Goal: Book appointment/travel/reservation

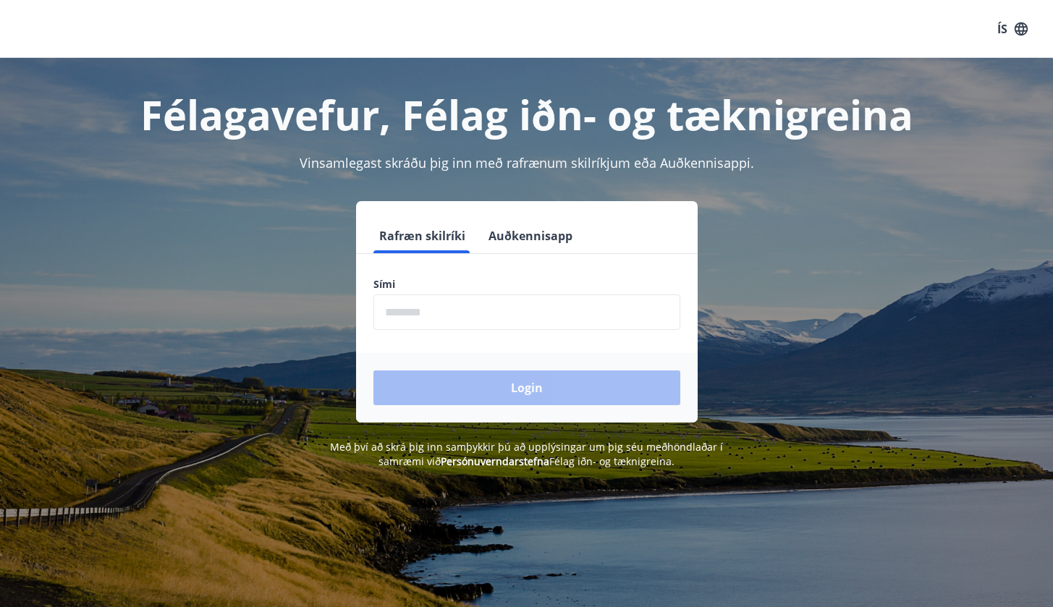
click at [494, 302] on input "phone" at bounding box center [526, 312] width 307 height 35
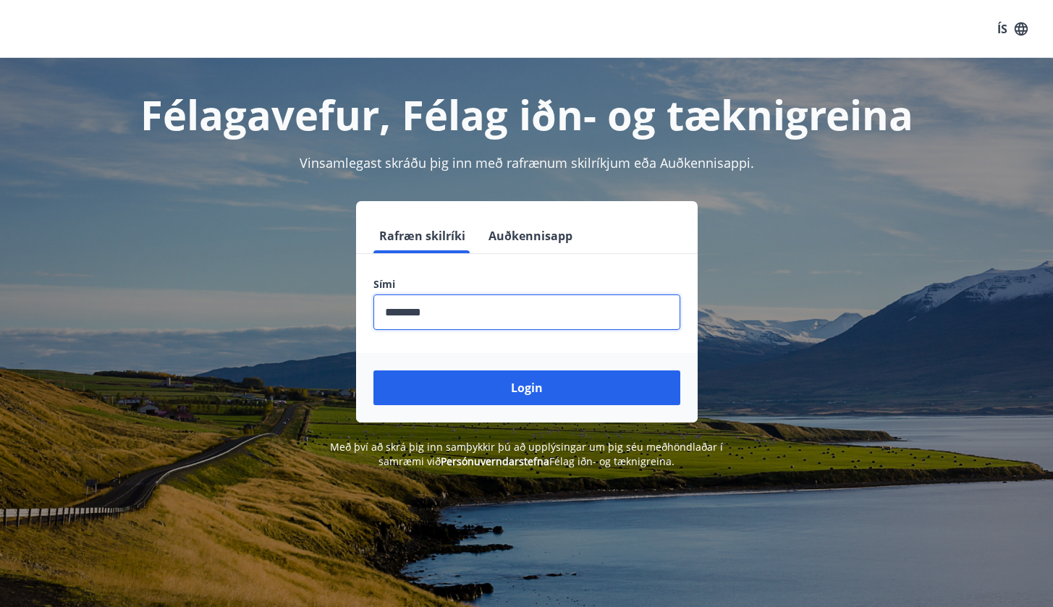
type input "********"
click at [526, 388] on button "Login" at bounding box center [526, 388] width 307 height 35
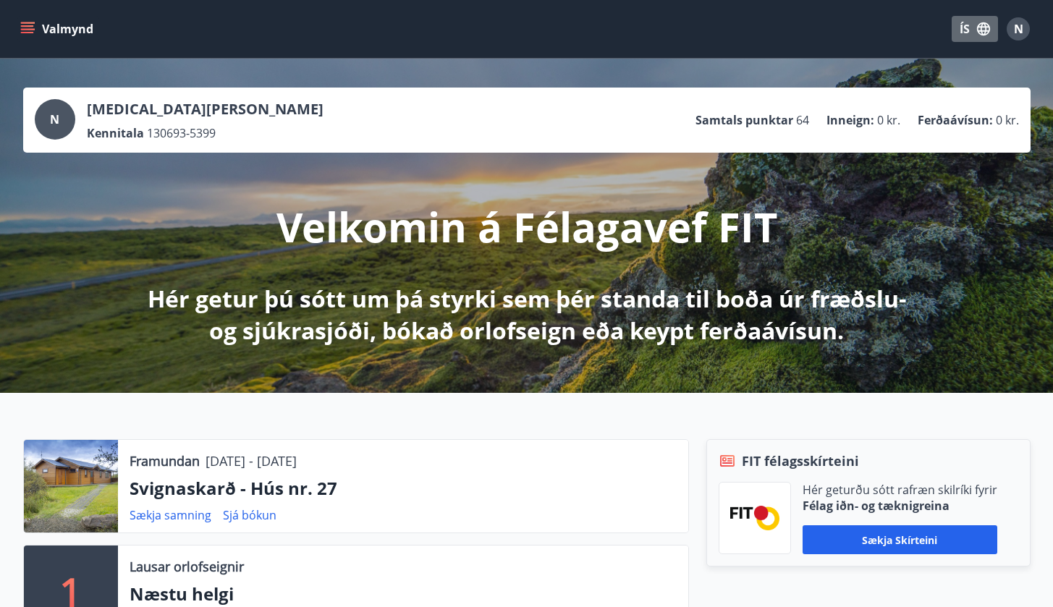
click at [973, 26] on button "ÍS" at bounding box center [975, 29] width 46 height 26
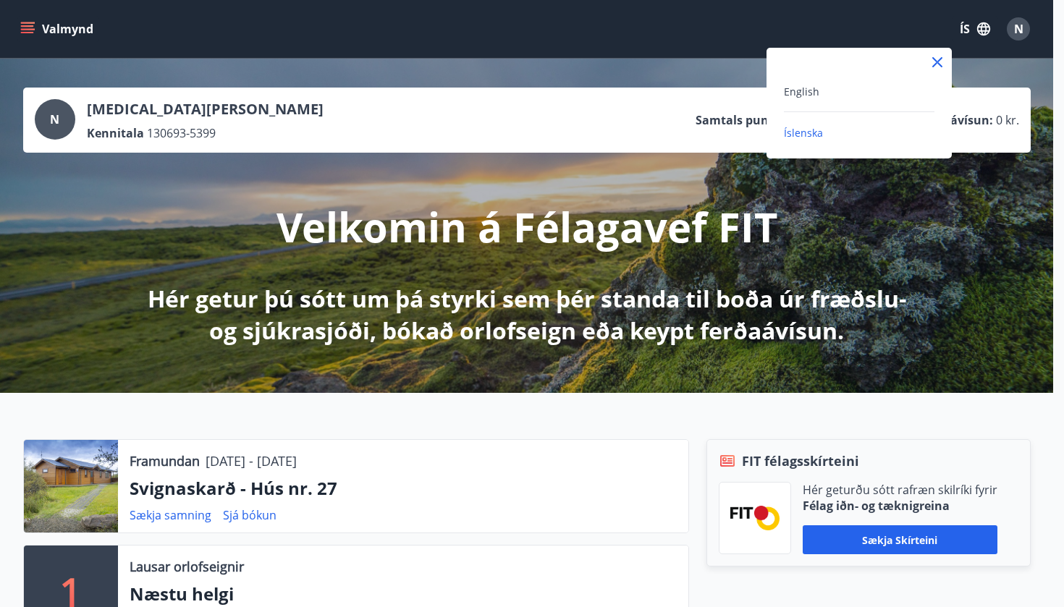
click at [815, 98] on div "English" at bounding box center [859, 91] width 151 height 17
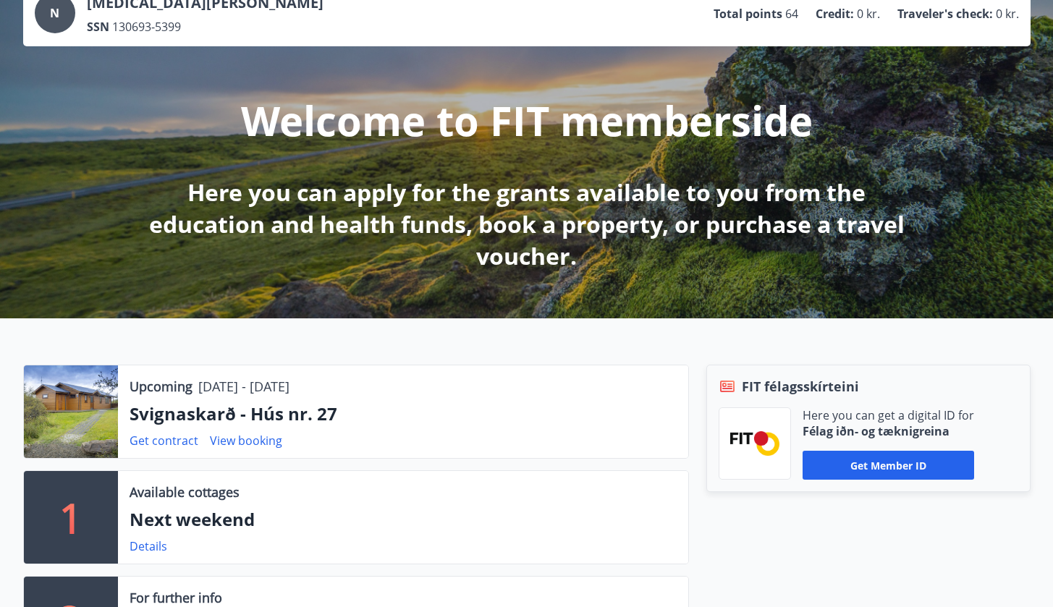
scroll to position [101, 0]
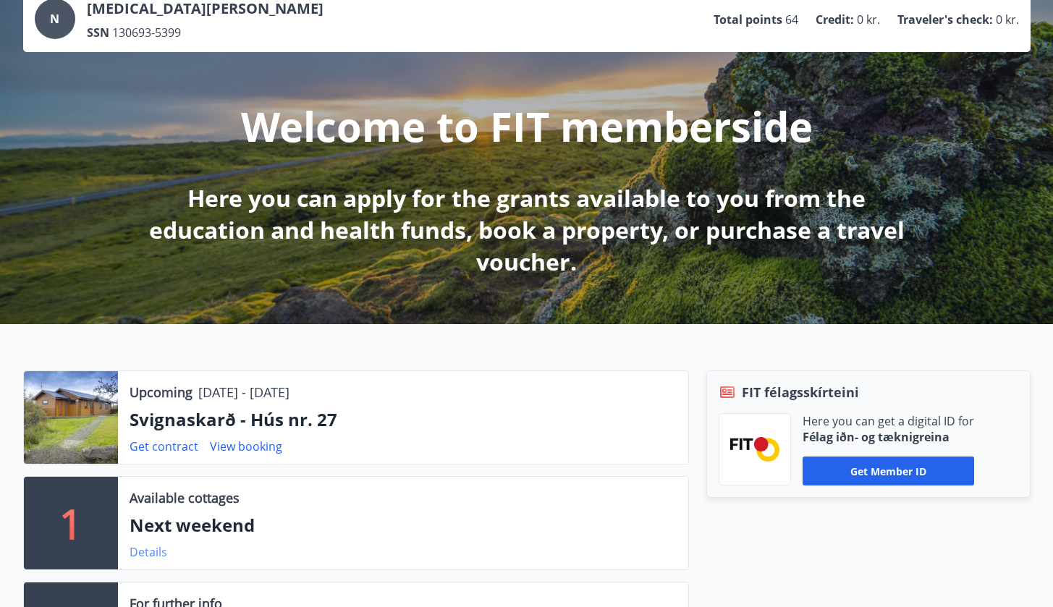
click at [154, 551] on link "Details" at bounding box center [149, 552] width 38 height 16
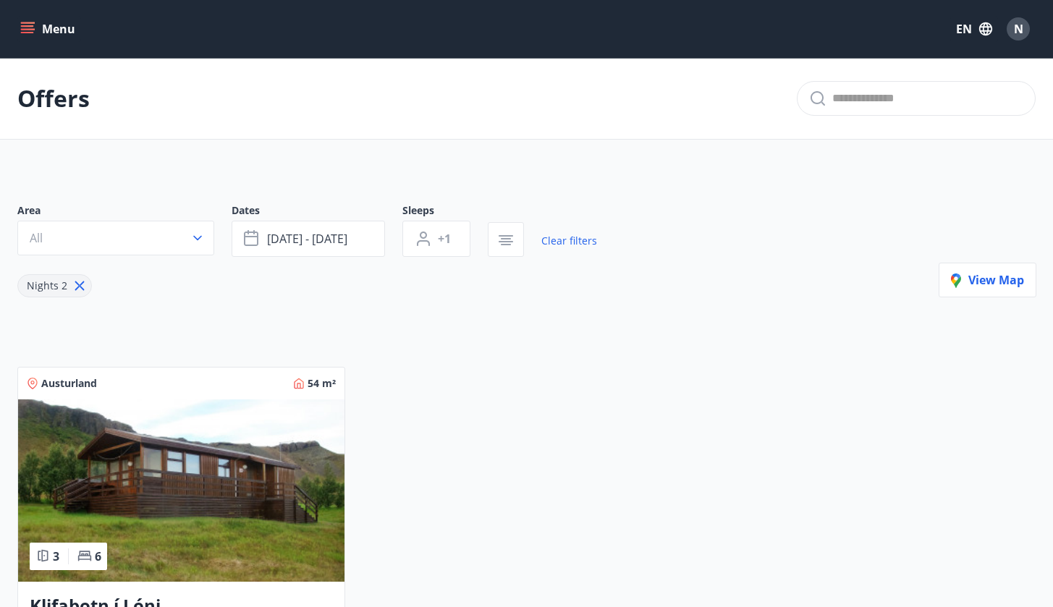
click at [79, 282] on icon at bounding box center [80, 286] width 16 height 16
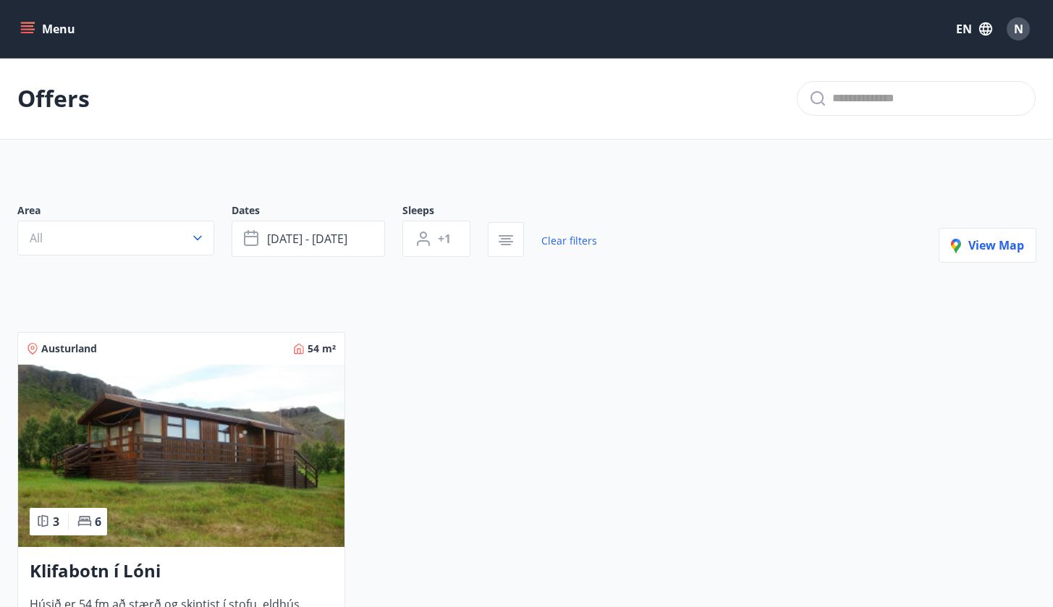
type input "*"
click at [279, 244] on span "Sep 19 - Sep 22" at bounding box center [307, 239] width 80 height 16
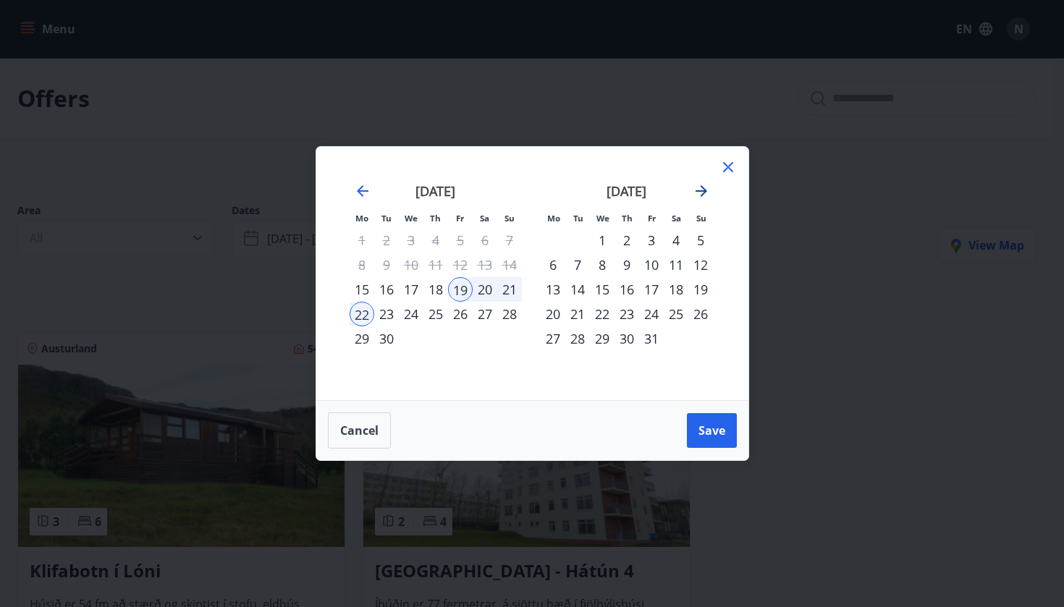
click at [700, 190] on icon "Move forward to switch to the next month." at bounding box center [701, 191] width 12 height 12
click at [651, 266] on div "12" at bounding box center [651, 265] width 25 height 25
click at [554, 291] on div "15" at bounding box center [553, 289] width 25 height 25
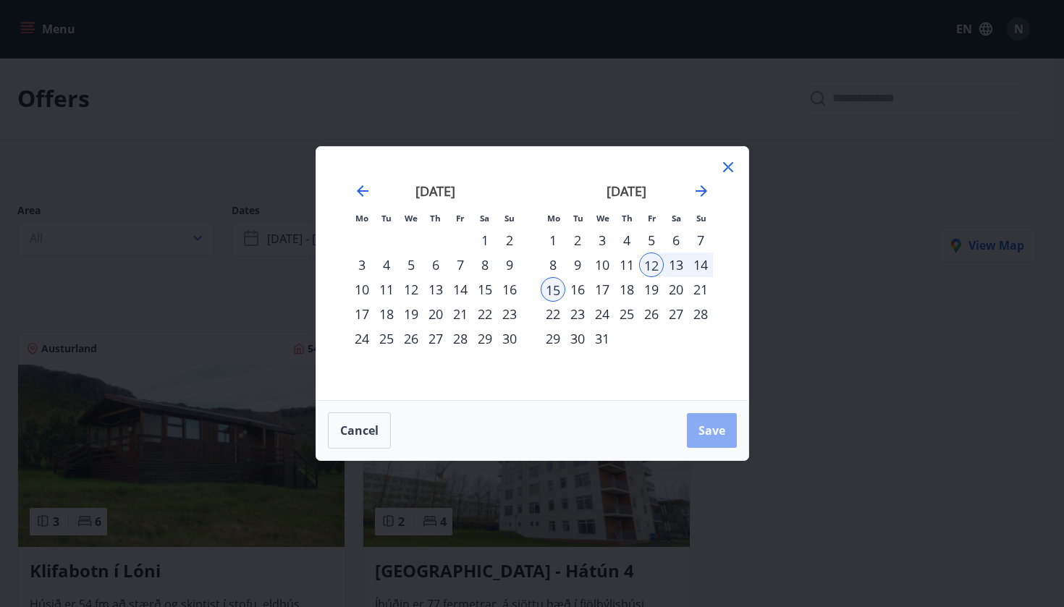
click at [705, 422] on button "Save" at bounding box center [712, 430] width 50 height 35
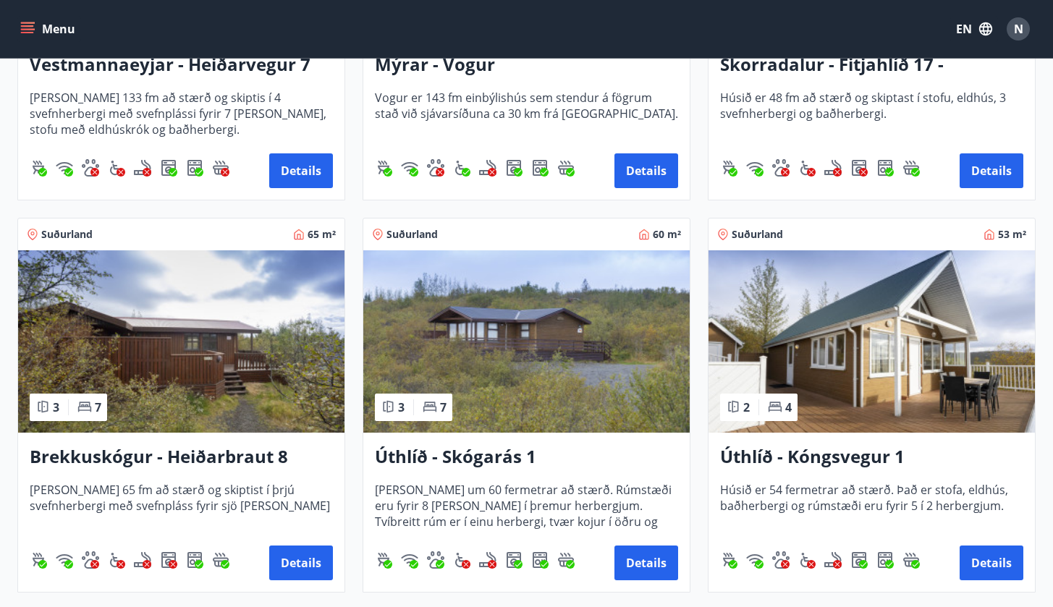
scroll to position [1292, 0]
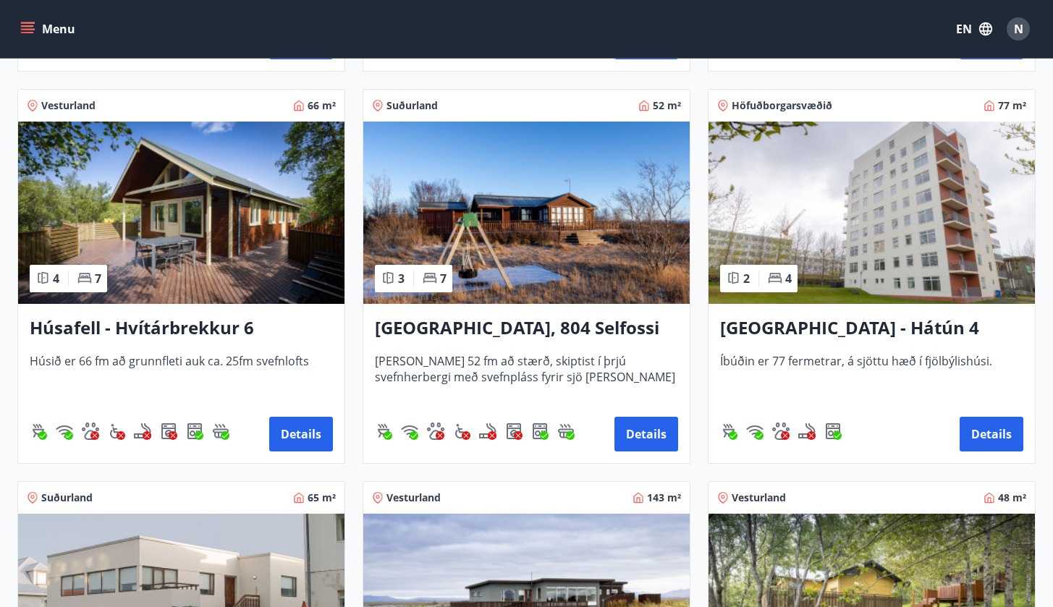
click at [617, 286] on img at bounding box center [526, 213] width 326 height 182
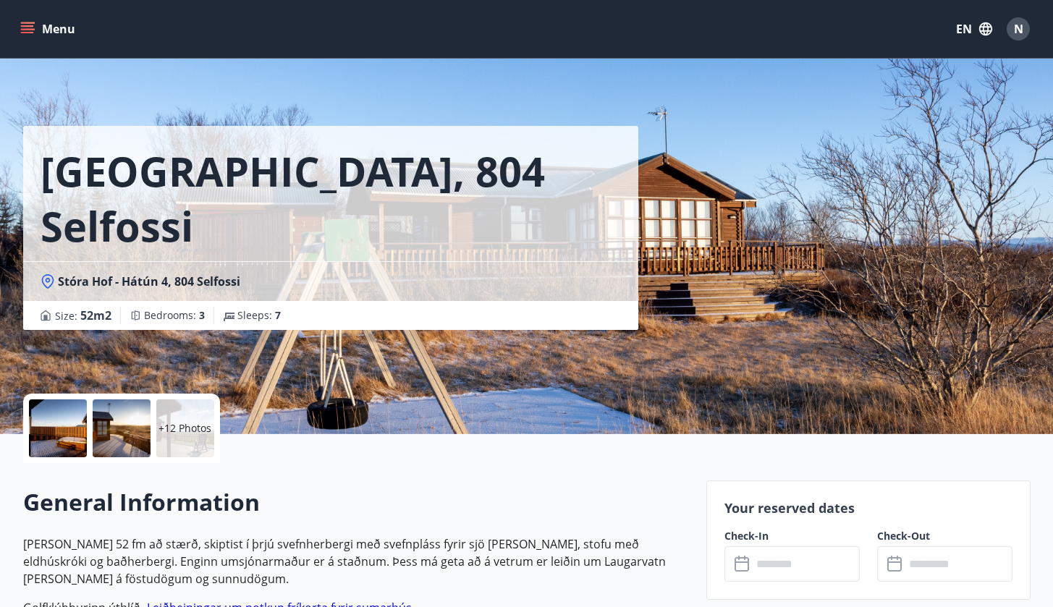
click at [171, 454] on div "+12 Photos" at bounding box center [185, 428] width 58 height 58
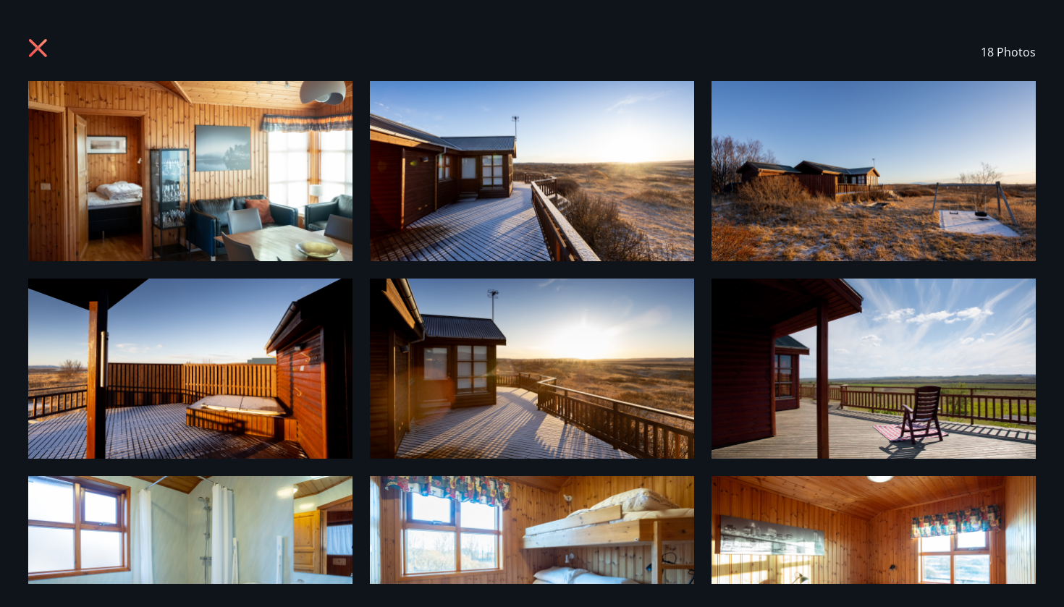
click at [38, 44] on icon at bounding box center [39, 49] width 23 height 23
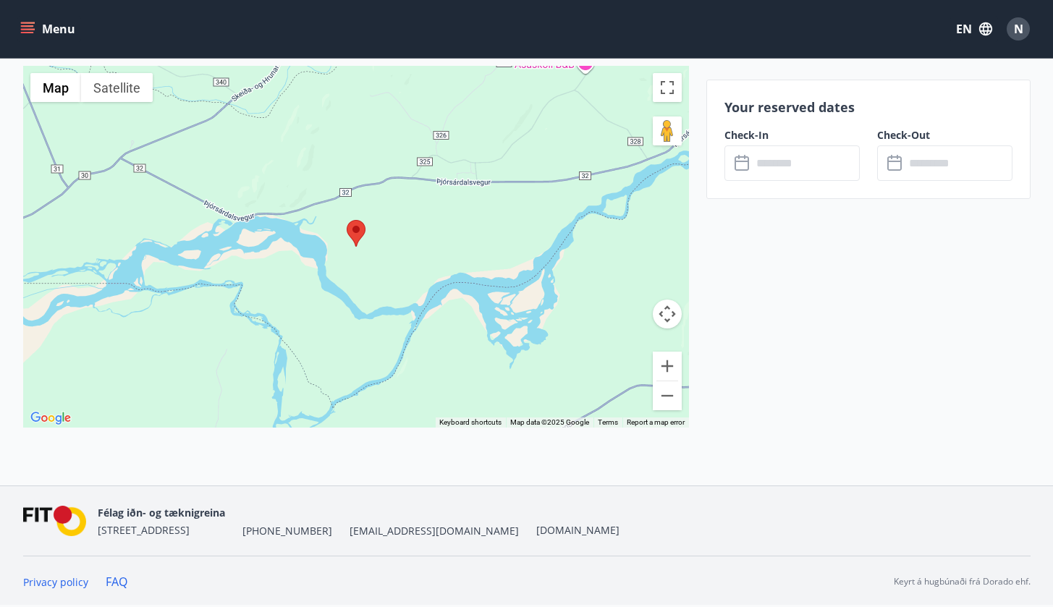
scroll to position [1910, 0]
click at [666, 371] on button "Zoom in" at bounding box center [667, 366] width 29 height 29
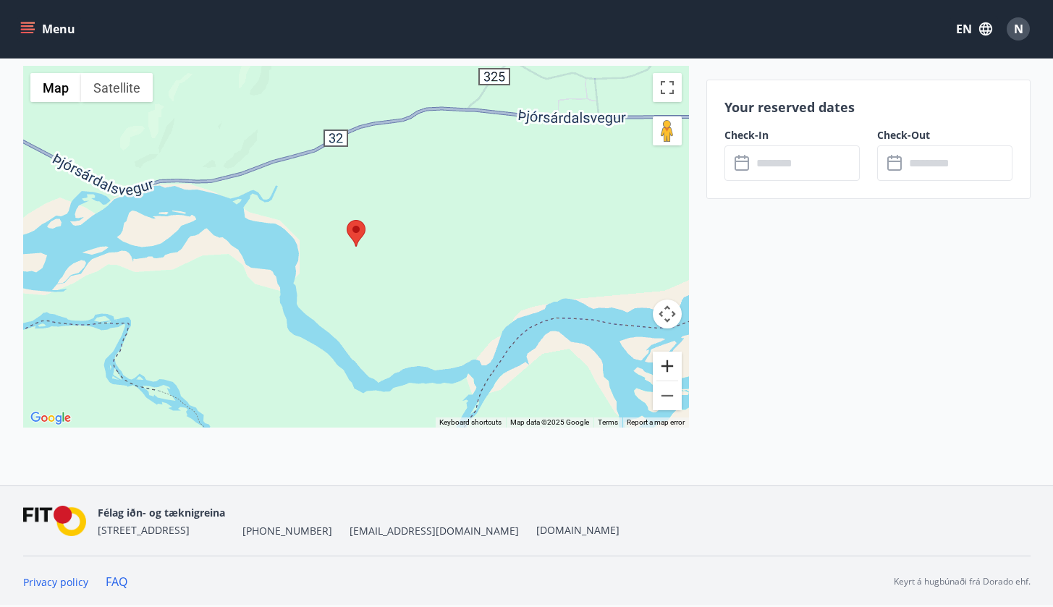
click at [666, 371] on button "Zoom in" at bounding box center [667, 366] width 29 height 29
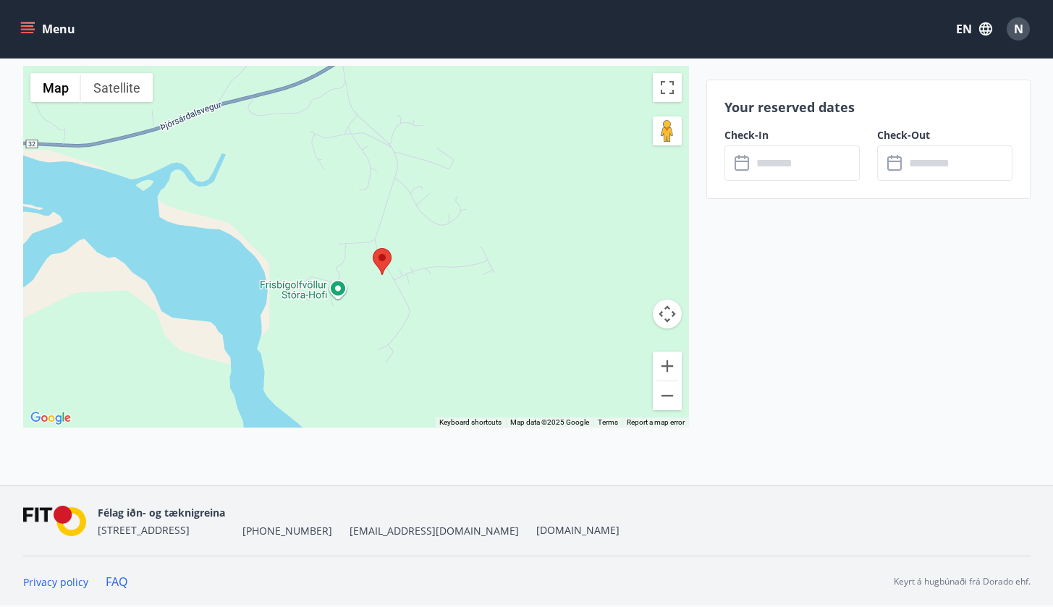
drag, startPoint x: 347, startPoint y: 248, endPoint x: 376, endPoint y: 279, distance: 42.5
click at [376, 278] on div at bounding box center [356, 247] width 666 height 362
click at [119, 84] on button "Satellite" at bounding box center [117, 87] width 72 height 29
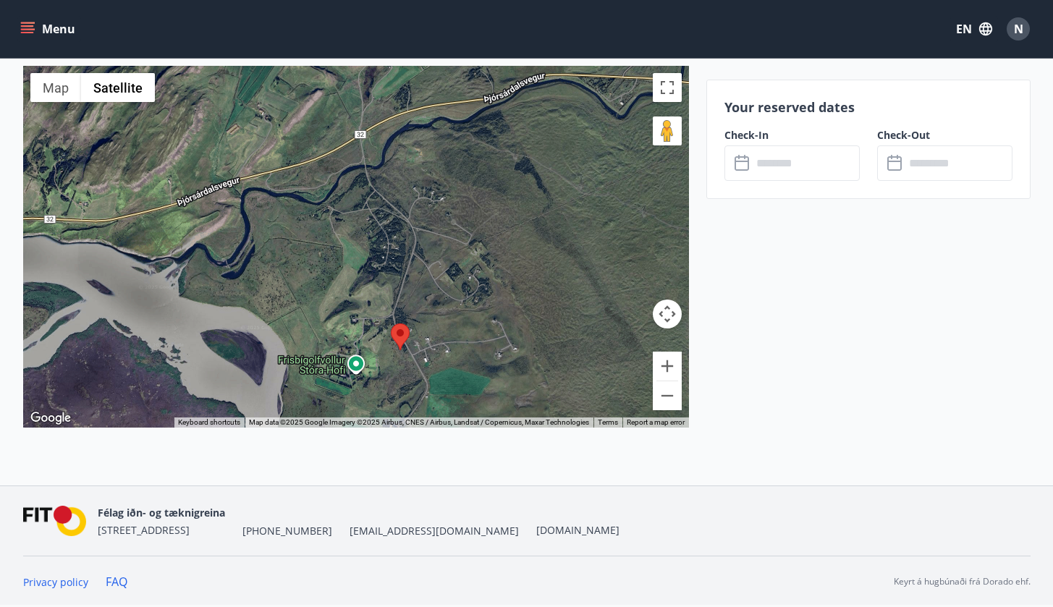
drag, startPoint x: 337, startPoint y: 217, endPoint x: 357, endPoint y: 295, distance: 80.7
click at [357, 295] on div at bounding box center [356, 247] width 666 height 362
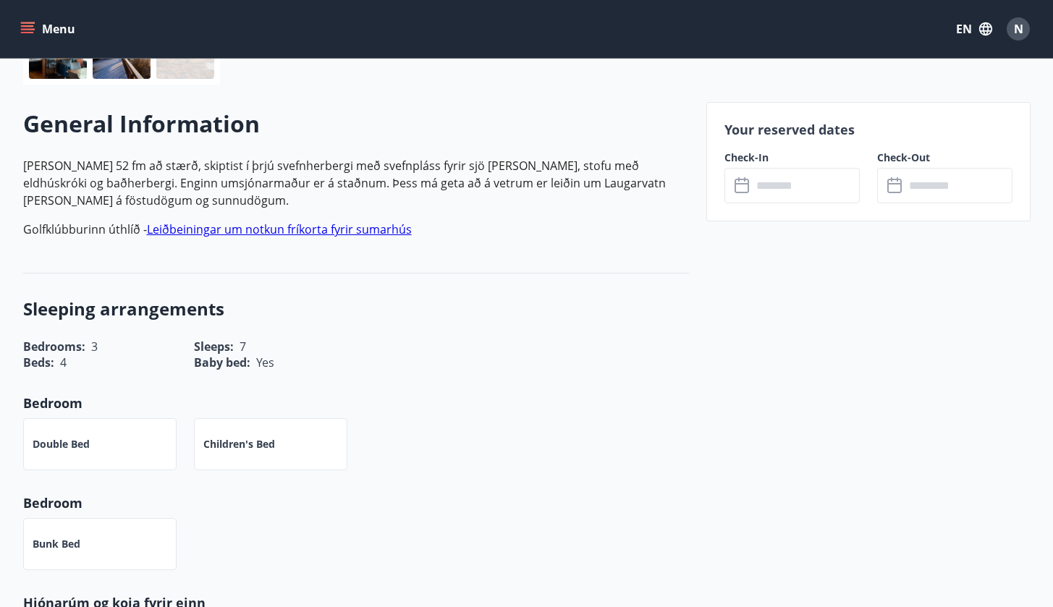
scroll to position [409, 0]
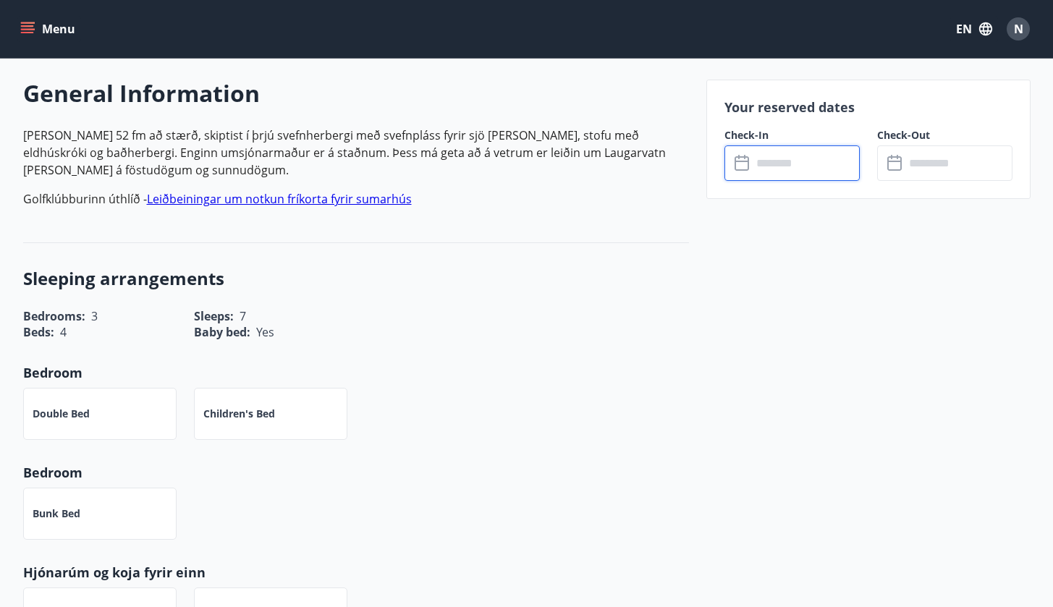
click at [787, 159] on input "text" at bounding box center [806, 162] width 108 height 35
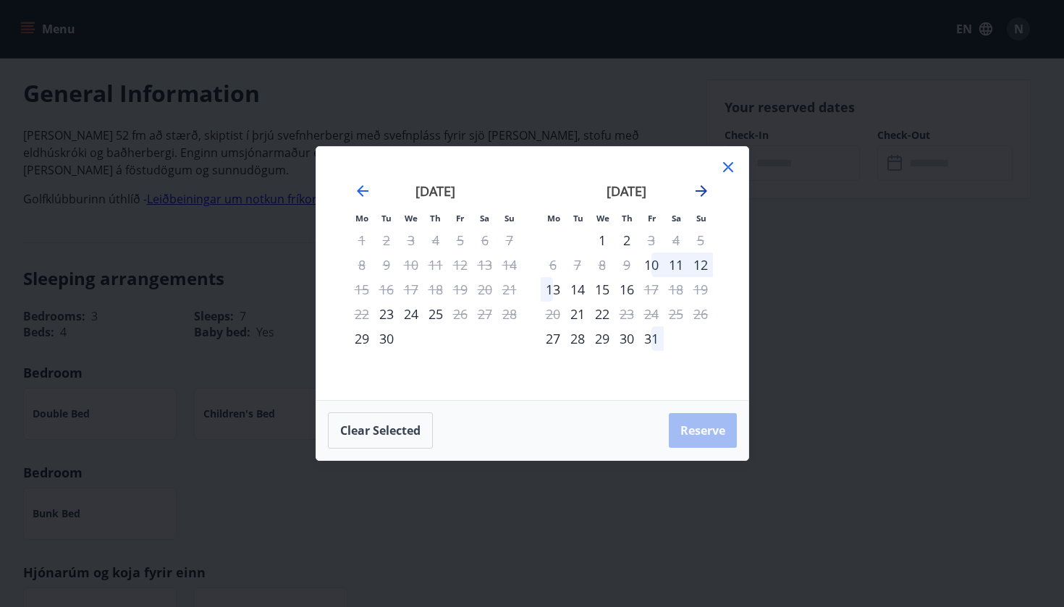
click at [699, 192] on icon "Move forward to switch to the next month." at bounding box center [701, 190] width 17 height 17
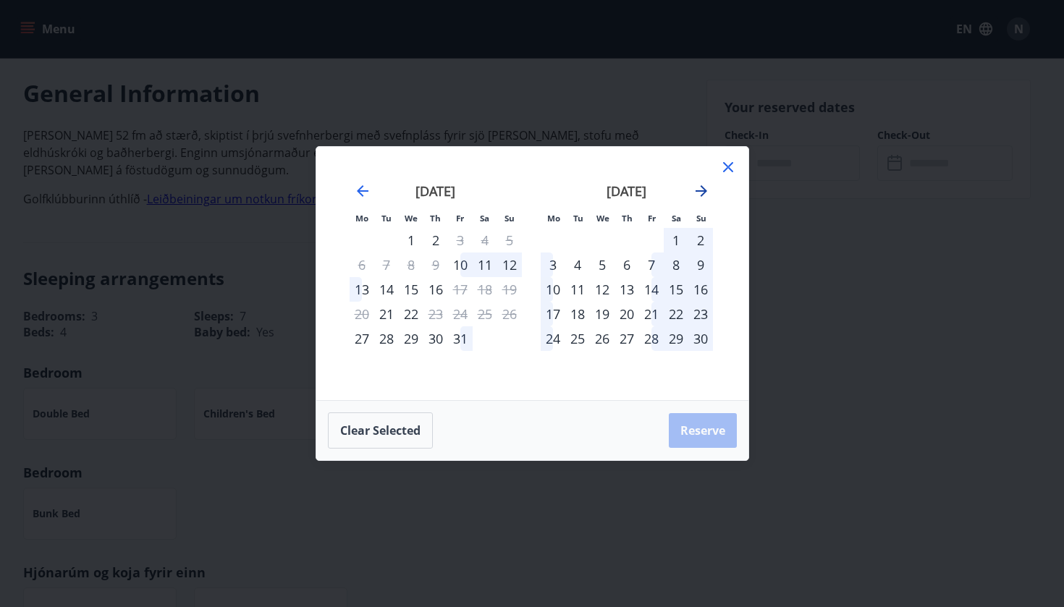
click at [699, 192] on icon "Move forward to switch to the next month." at bounding box center [701, 191] width 12 height 12
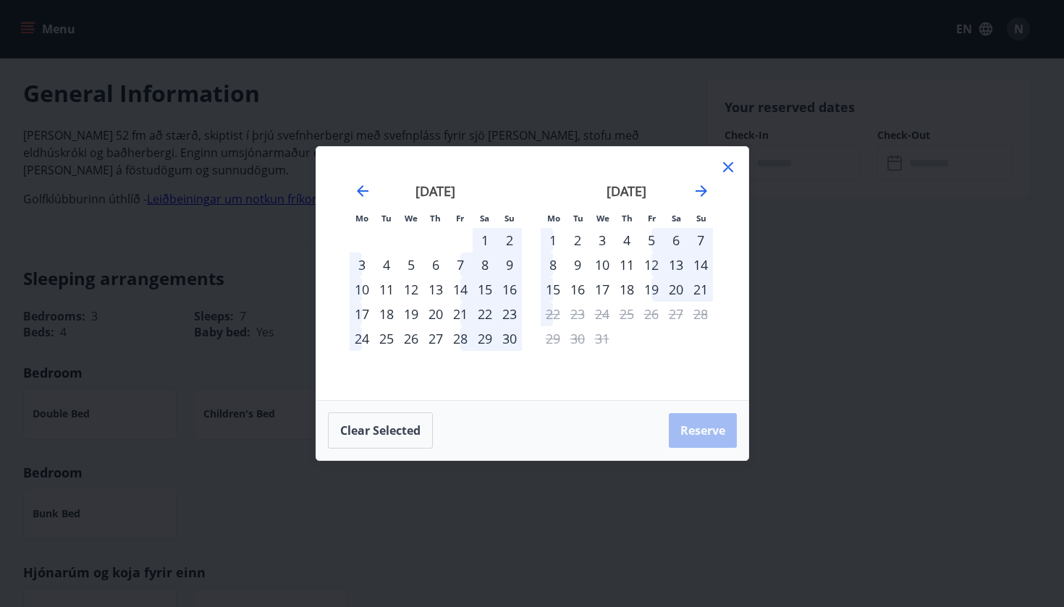
click at [654, 266] on div "12" at bounding box center [651, 265] width 25 height 25
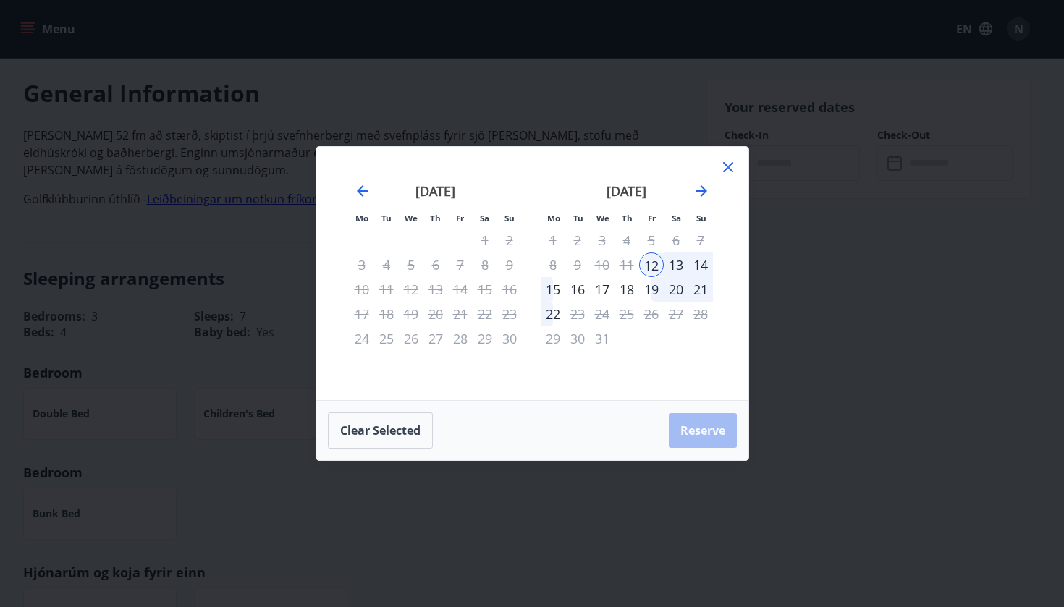
click at [558, 289] on div "15" at bounding box center [553, 289] width 25 height 25
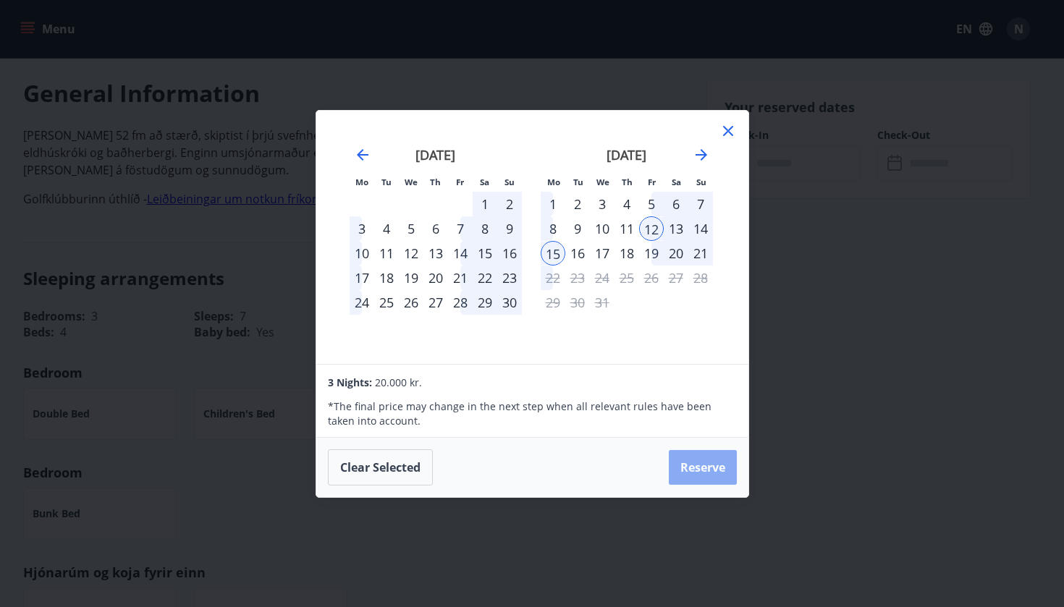
click at [703, 475] on button "Reserve" at bounding box center [703, 467] width 68 height 35
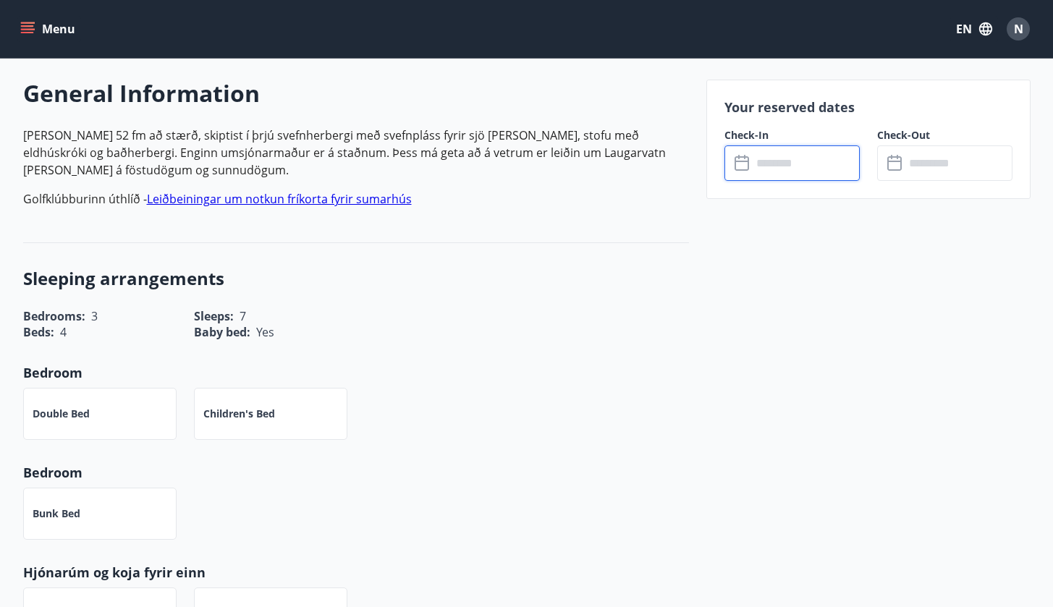
type input "******"
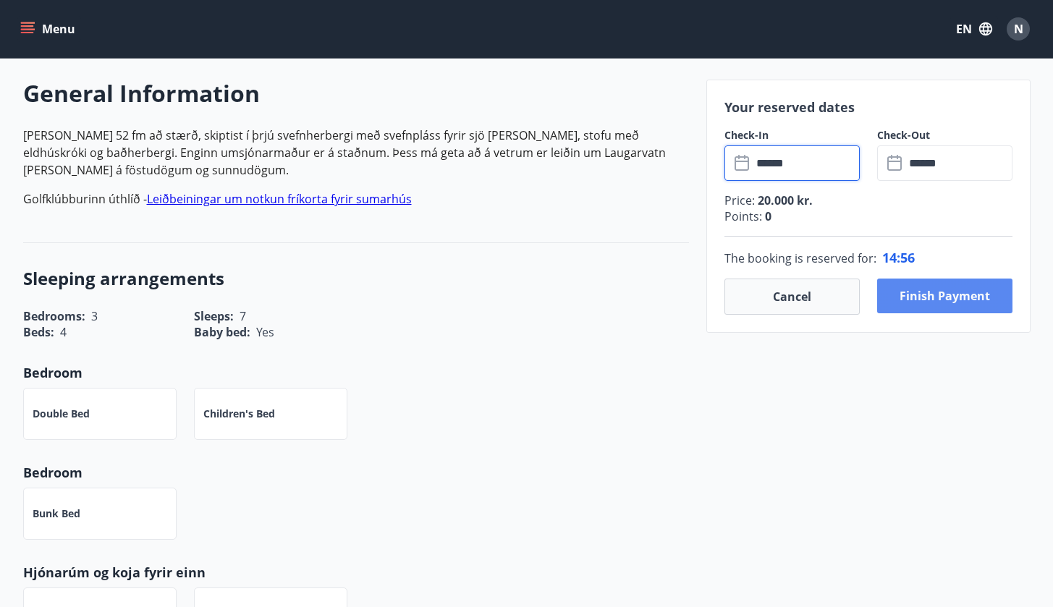
click at [979, 303] on button "Finish payment" at bounding box center [944, 296] width 135 height 35
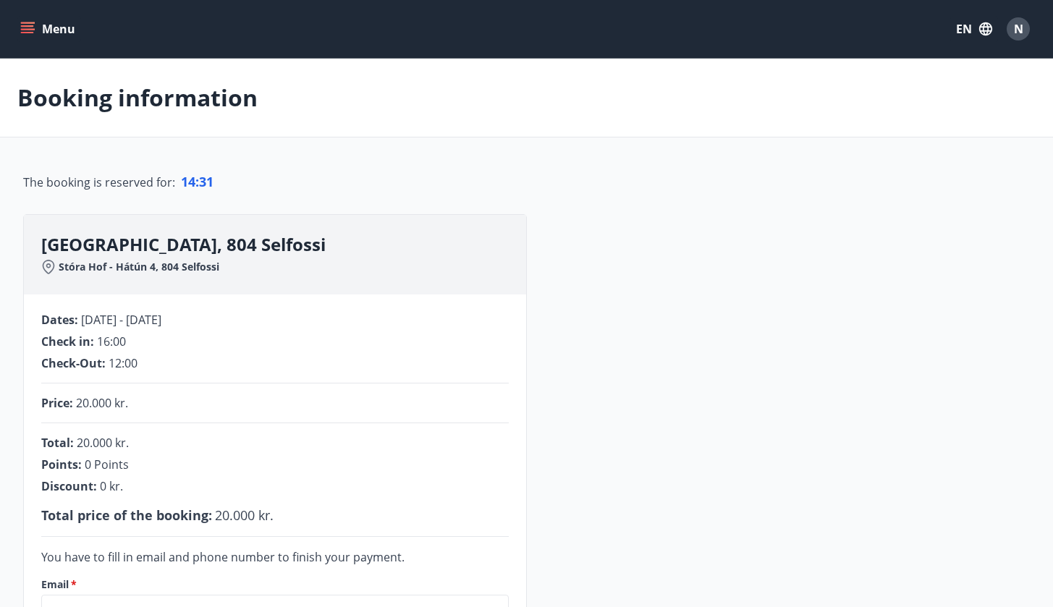
click at [41, 30] on button "Menu" at bounding box center [49, 29] width 64 height 26
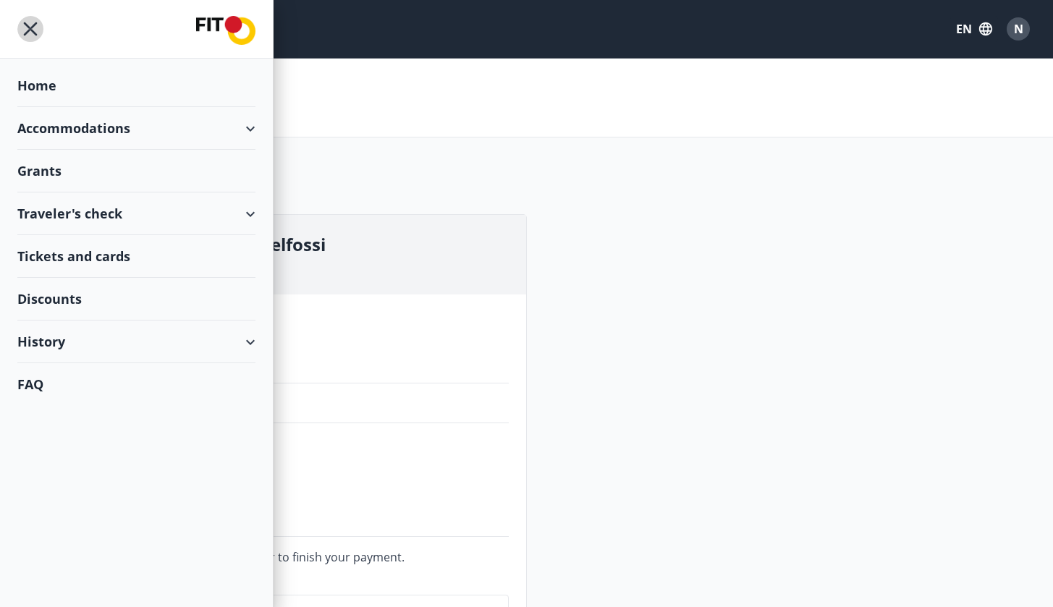
click at [38, 36] on icon "menu" at bounding box center [30, 29] width 26 height 26
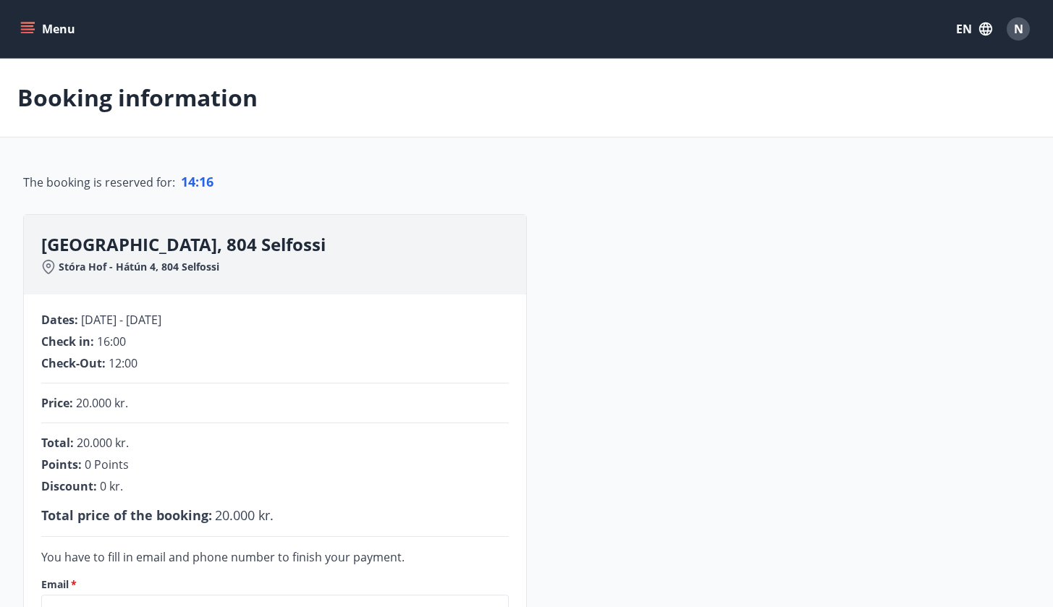
click at [51, 272] on icon at bounding box center [48, 267] width 14 height 14
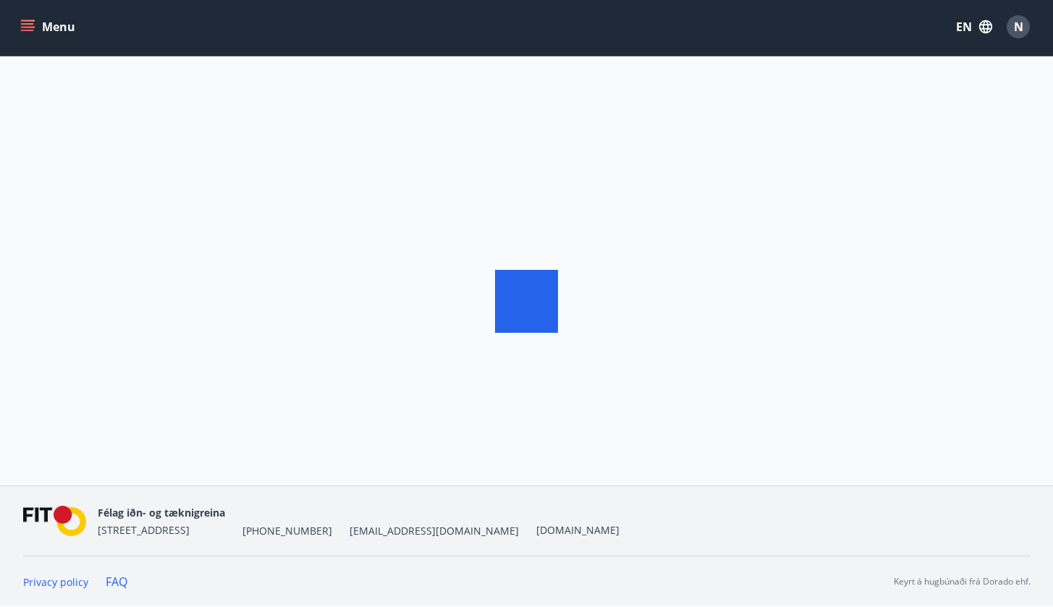
scroll to position [175, 0]
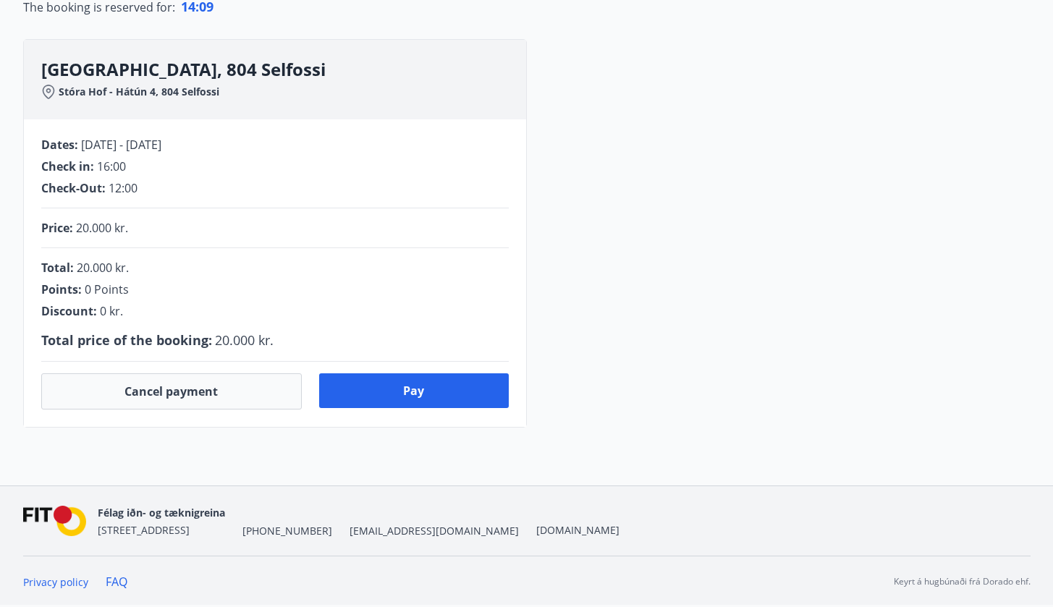
click at [216, 215] on div "Dates : 12.12.2025 - 15.12.2025 Check in : 16:00 Check-Out : 12:00 Price : 20.0…" at bounding box center [275, 273] width 502 height 308
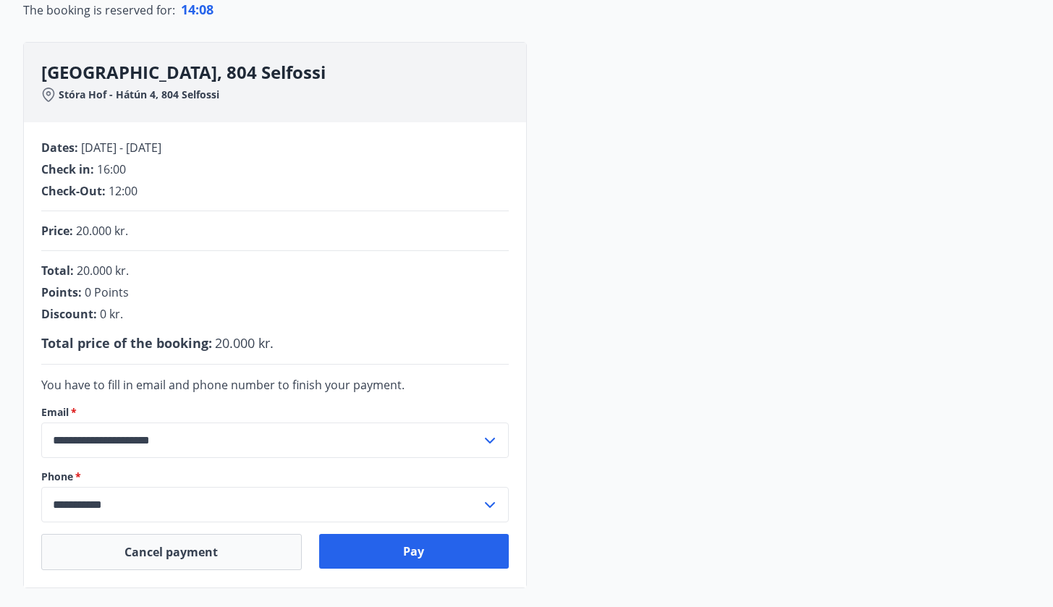
scroll to position [172, 0]
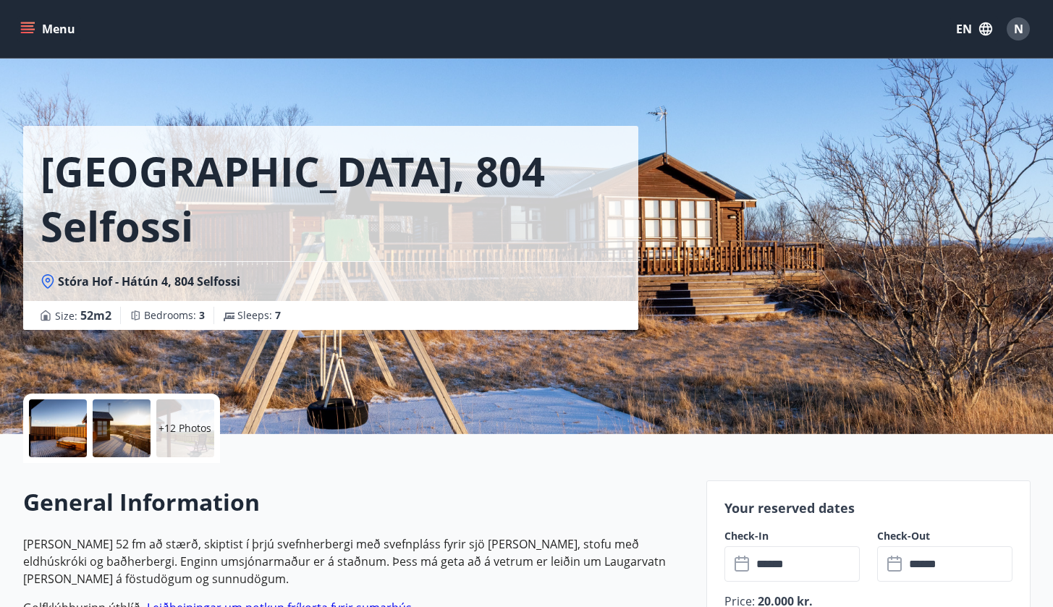
click at [500, 357] on div "Stóra Hof, 804 Selfossi Stóra Hof - Hátún 4, 804 Selfossi Size : 52 m2 Bedrooms…" at bounding box center [359, 217] width 672 height 434
click at [666, 367] on div "Stóra Hof, 804 Selfossi Stóra Hof - Hátún 4, 804 Selfossi Size : 52 m2 Bedrooms…" at bounding box center [359, 217] width 672 height 434
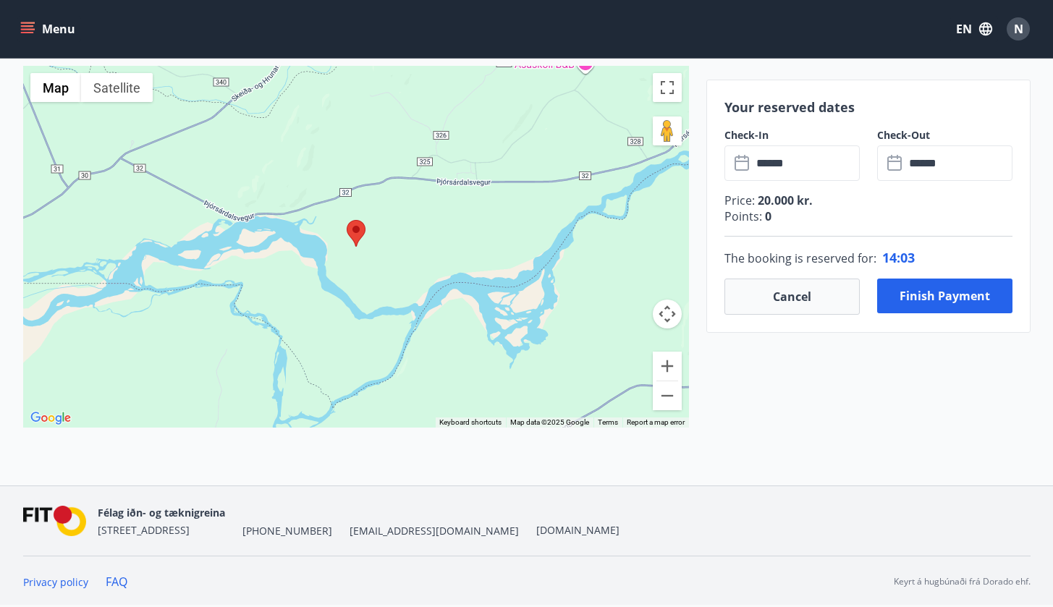
scroll to position [1910, 0]
click at [667, 393] on button "Zoom out" at bounding box center [667, 395] width 29 height 29
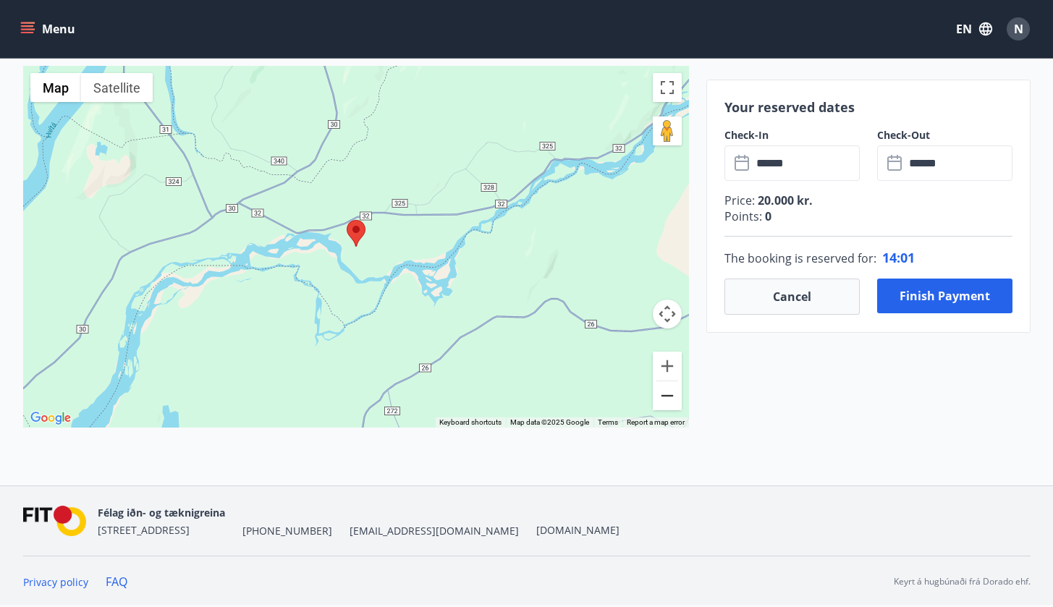
click at [667, 393] on button "Zoom out" at bounding box center [667, 395] width 29 height 29
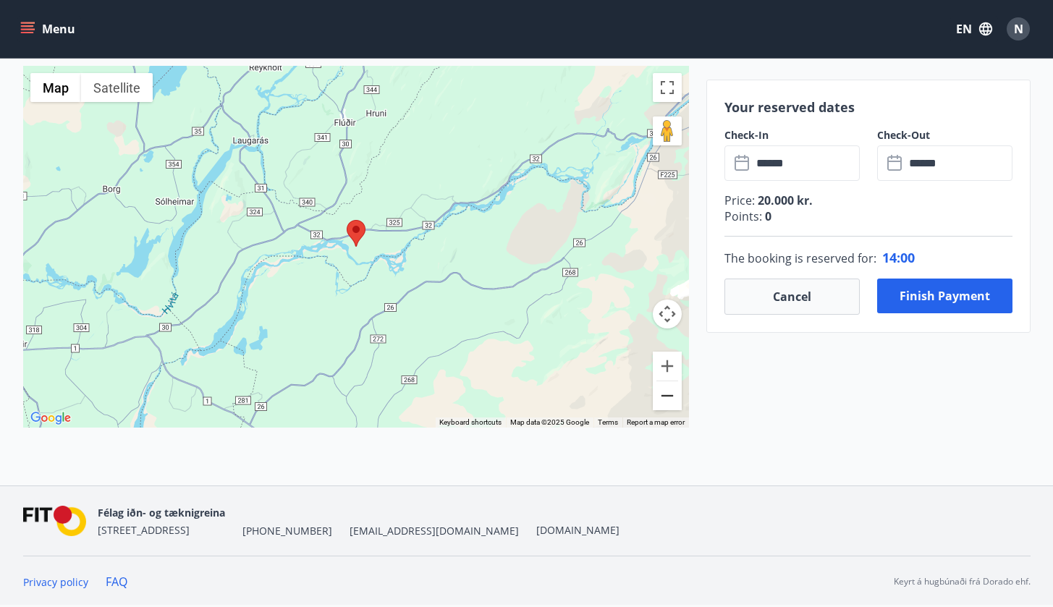
click at [667, 393] on button "Zoom out" at bounding box center [667, 395] width 29 height 29
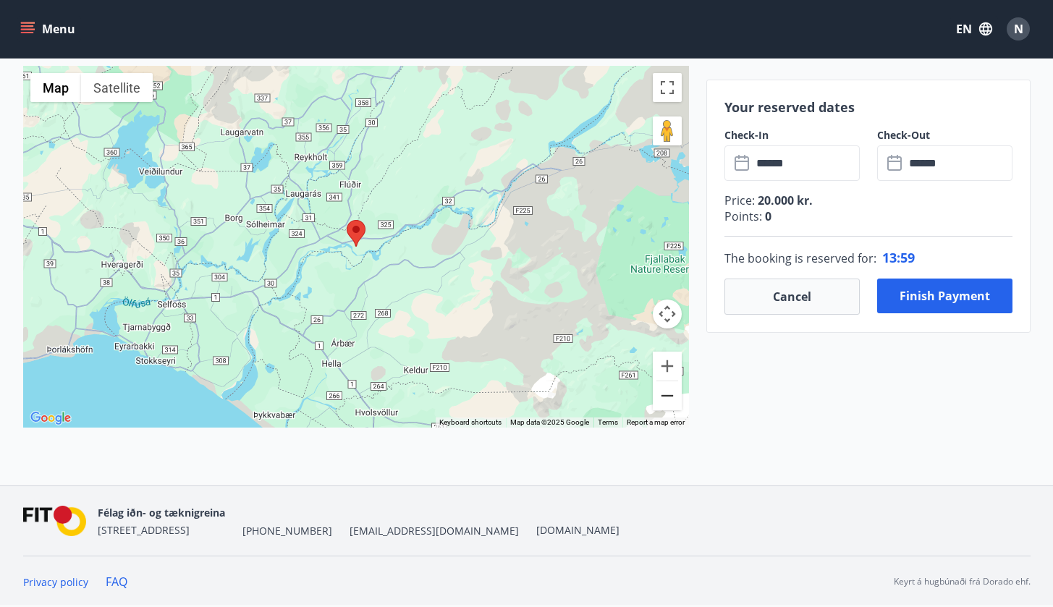
click at [667, 393] on button "Zoom out" at bounding box center [667, 395] width 29 height 29
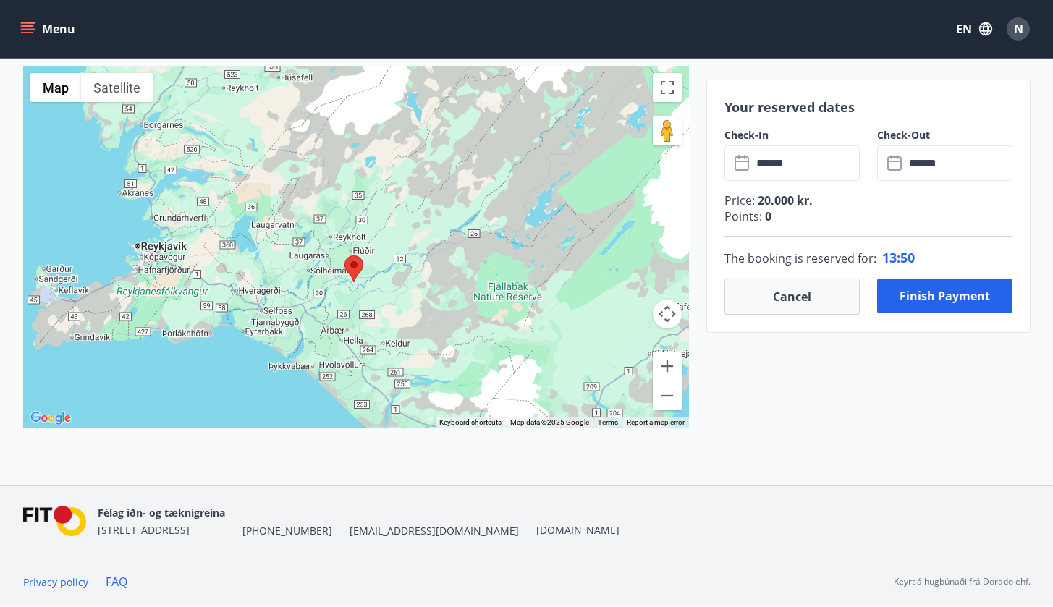
drag, startPoint x: 604, startPoint y: 385, endPoint x: 602, endPoint y: 422, distance: 37.0
click at [602, 422] on div "Map Terrain Satellite Labels Keyboard shortcuts Map Data Map data ©2025 Google …" at bounding box center [356, 247] width 666 height 362
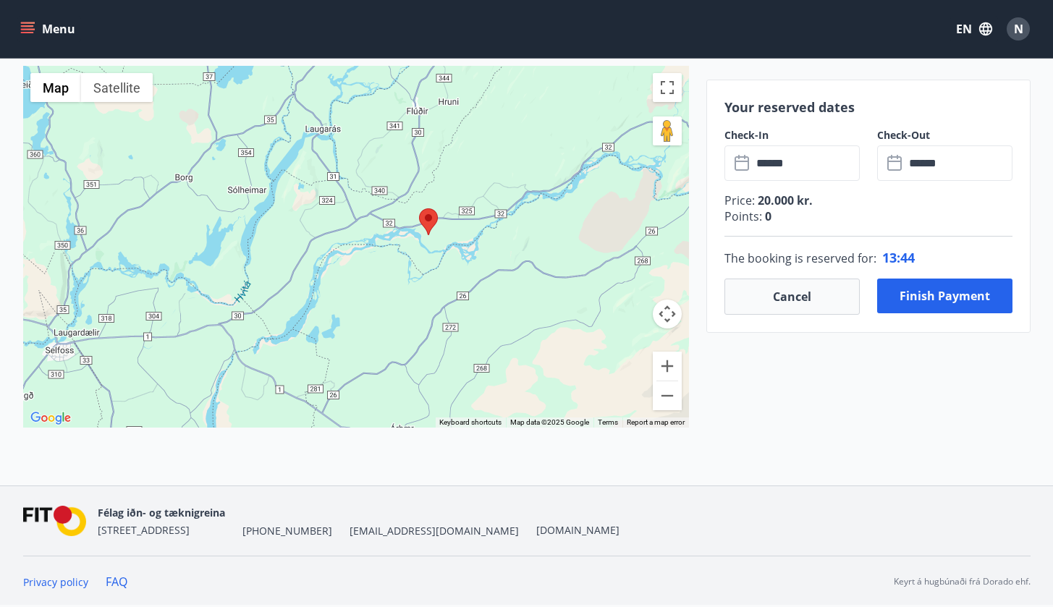
drag, startPoint x: 435, startPoint y: 337, endPoint x: 410, endPoint y: 211, distance: 127.7
click at [410, 211] on div at bounding box center [356, 247] width 666 height 362
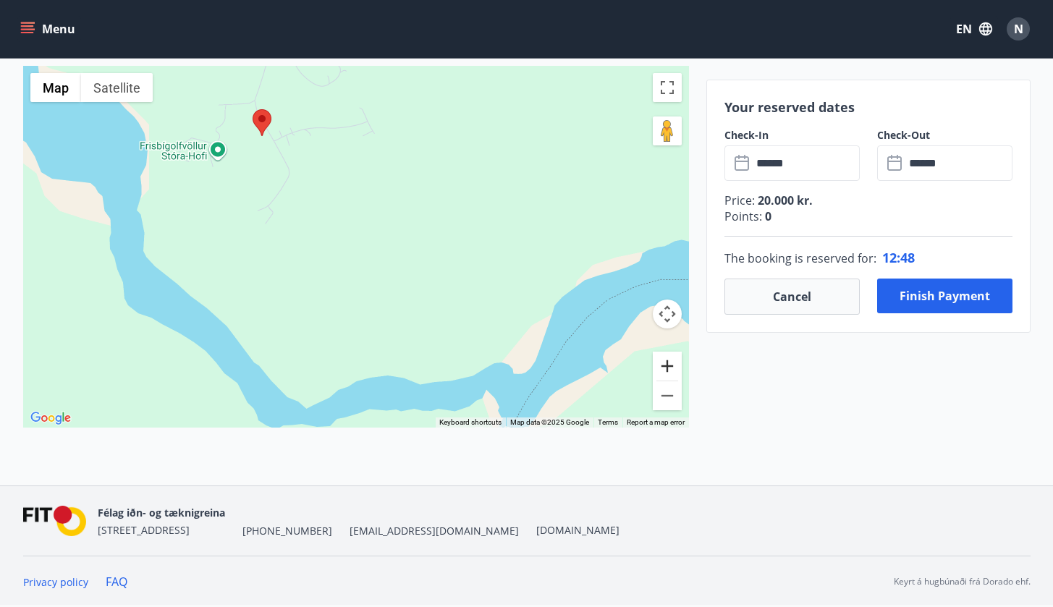
click at [669, 372] on button "Zoom in" at bounding box center [667, 366] width 29 height 29
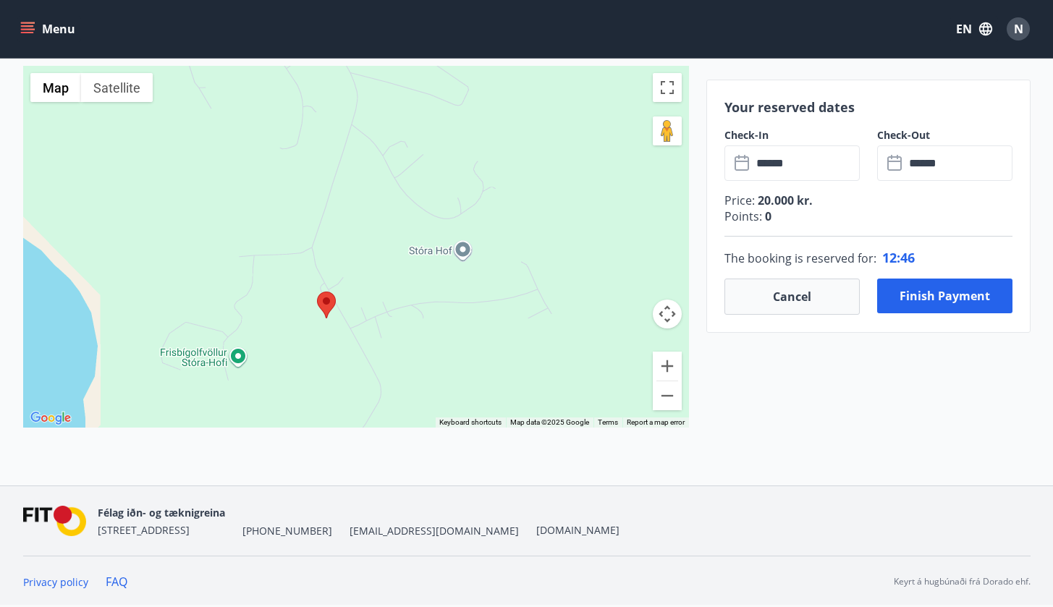
drag, startPoint x: 284, startPoint y: 185, endPoint x: 444, endPoint y: 481, distance: 337.1
click at [444, 481] on div "Stóra Hof - Hátún 4, 804 Selfossi ← Move left → Move right ↑ Move up ↓ Move dow…" at bounding box center [356, 259] width 666 height 453
click at [146, 88] on button "Satellite" at bounding box center [117, 87] width 72 height 29
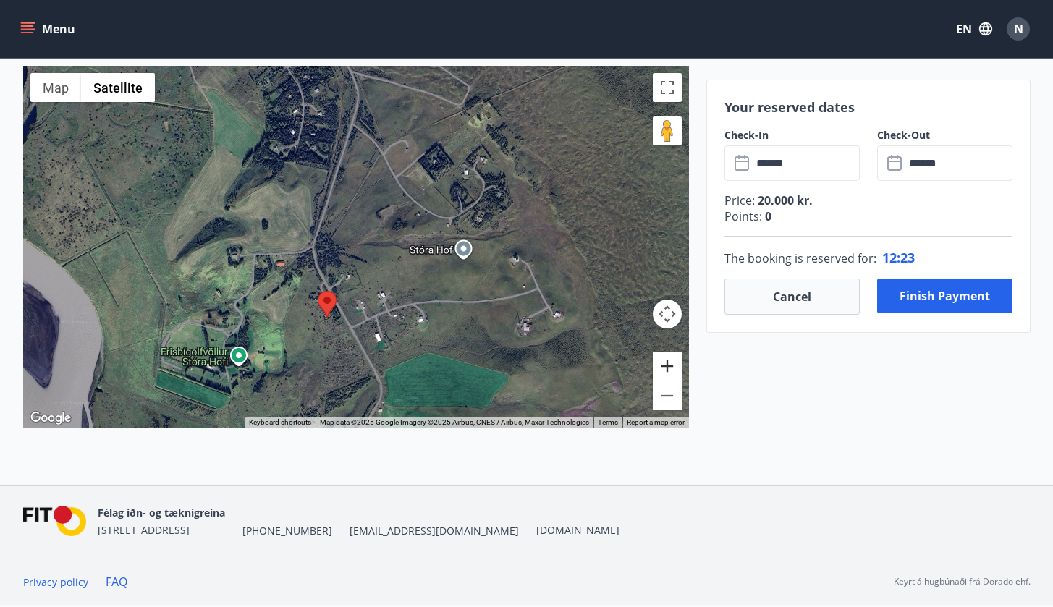
click at [664, 369] on button "Zoom in" at bounding box center [667, 366] width 29 height 29
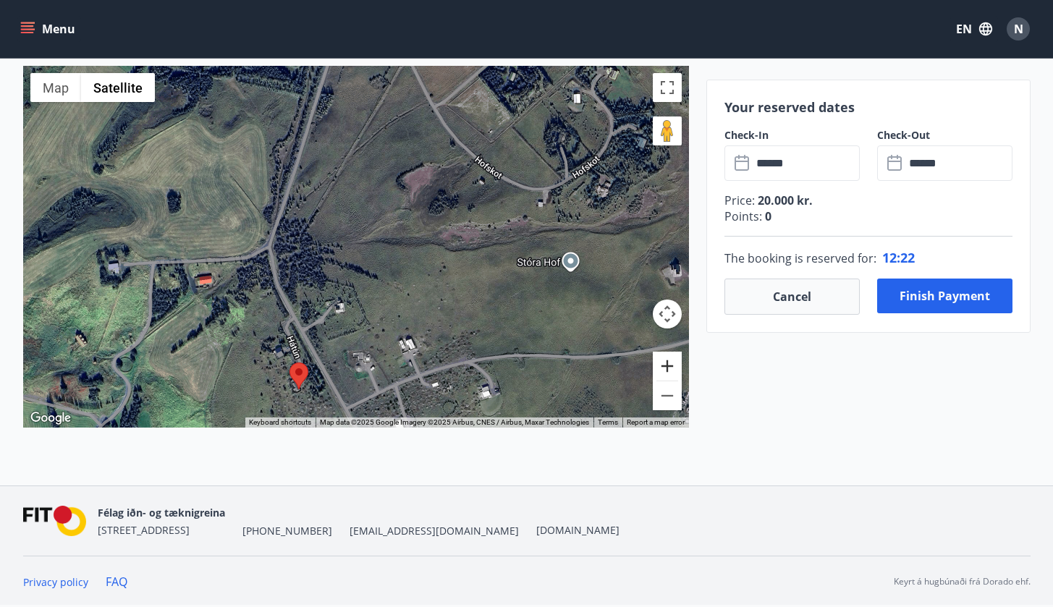
click at [664, 369] on button "Zoom in" at bounding box center [667, 366] width 29 height 29
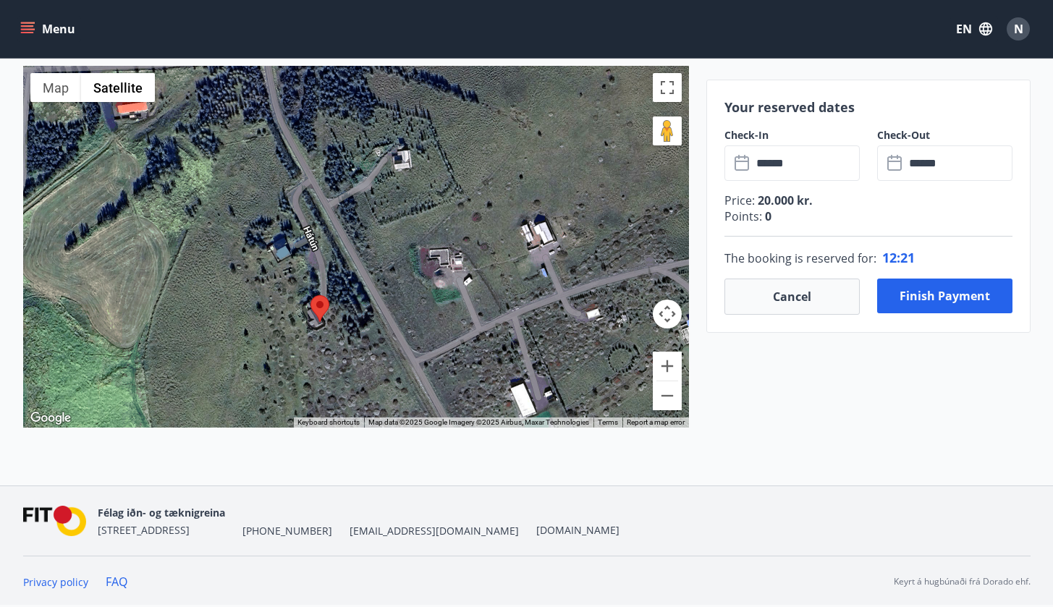
drag, startPoint x: 318, startPoint y: 394, endPoint x: 397, endPoint y: 185, distance: 223.8
click at [397, 183] on div at bounding box center [356, 247] width 666 height 362
